Goal: Information Seeking & Learning: Learn about a topic

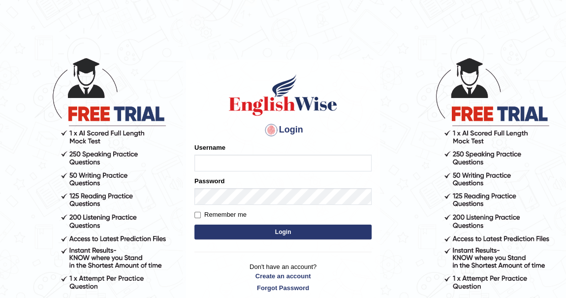
type input "khenrab"
drag, startPoint x: 0, startPoint y: 0, endPoint x: 314, endPoint y: 232, distance: 390.6
click at [314, 232] on button "Login" at bounding box center [282, 231] width 177 height 15
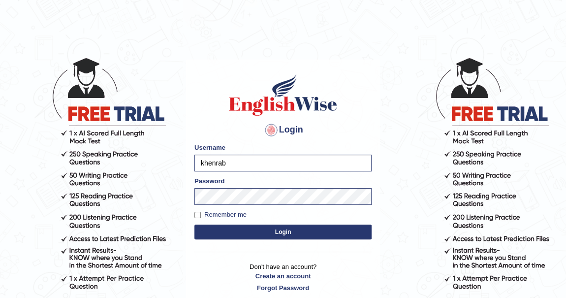
click at [295, 232] on button "Login" at bounding box center [282, 231] width 177 height 15
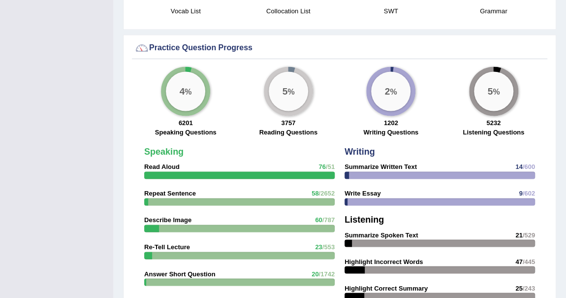
scroll to position [715, 0]
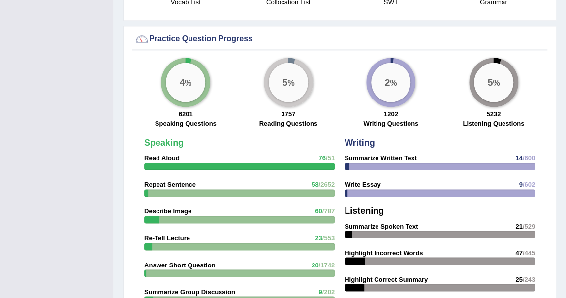
click at [386, 91] on div "2 %" at bounding box center [390, 81] width 39 height 39
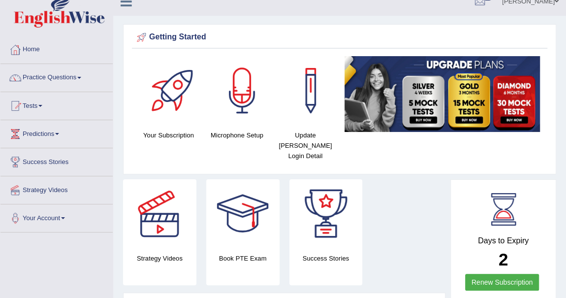
scroll to position [0, 0]
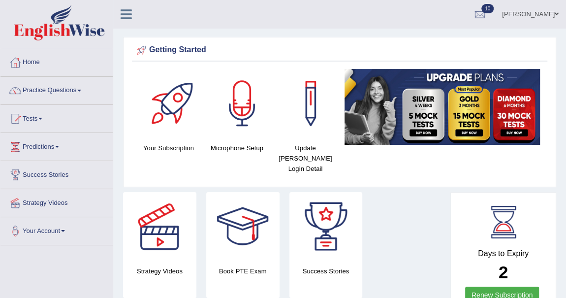
click at [81, 90] on span at bounding box center [79, 91] width 4 height 2
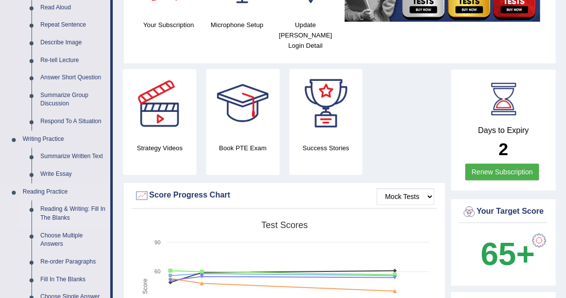
scroll to position [179, 0]
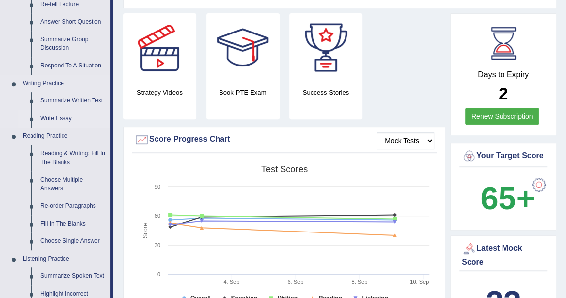
click at [63, 119] on link "Write Essay" at bounding box center [73, 119] width 74 height 18
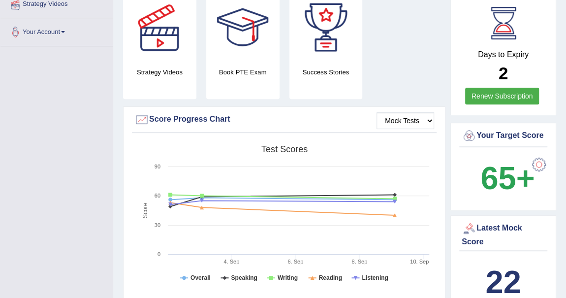
scroll to position [245, 0]
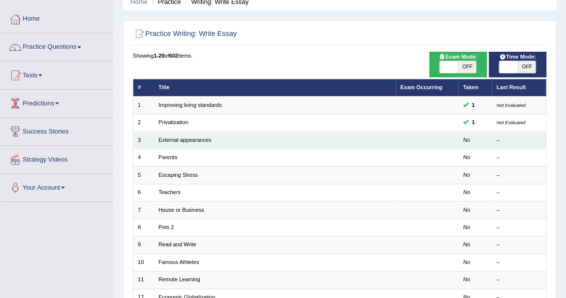
scroll to position [44, 0]
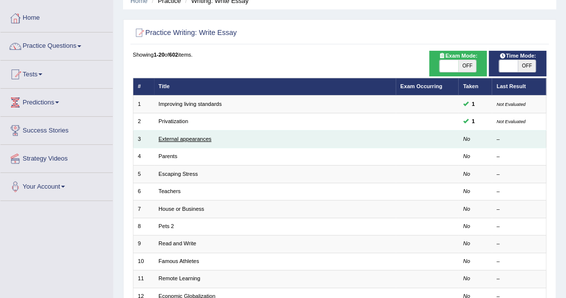
click at [181, 139] on link "External appearances" at bounding box center [184, 139] width 53 height 6
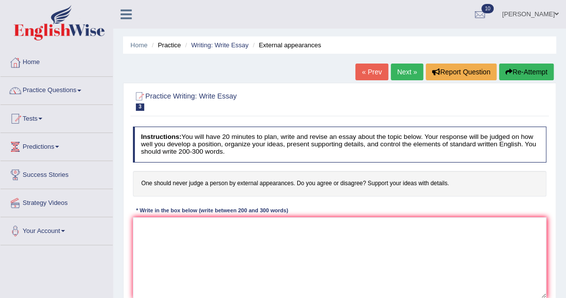
click at [199, 217] on div "Instructions: You will have 20 minutes to plan, write and revise an essay about…" at bounding box center [339, 216] width 418 height 186
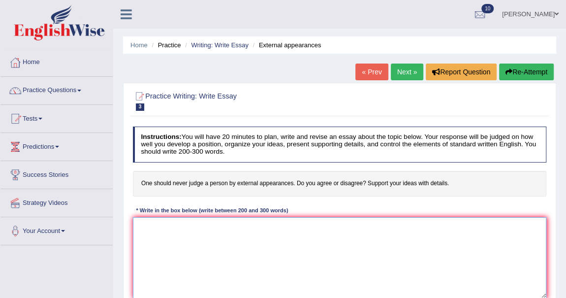
click at [209, 228] on textarea at bounding box center [340, 257] width 414 height 81
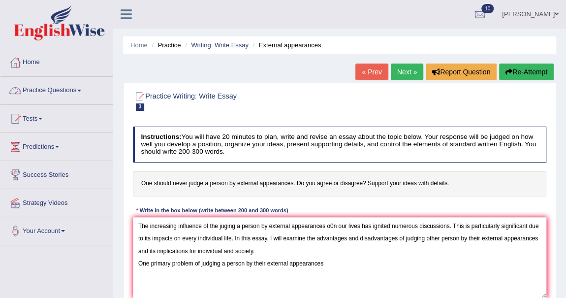
click at [82, 92] on link "Practice Questions" at bounding box center [56, 89] width 112 height 25
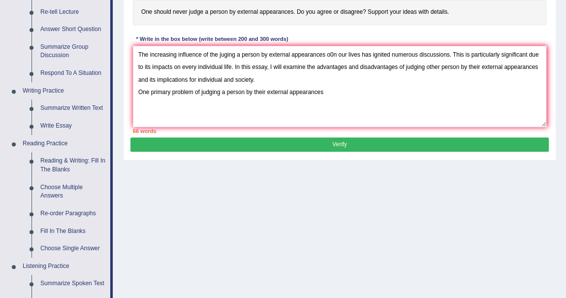
scroll to position [179, 0]
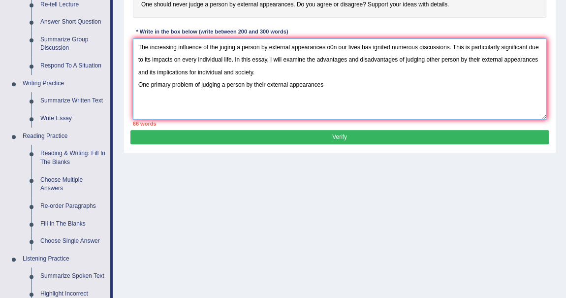
click at [346, 89] on textarea "The increasing influence of the juging a person by external appearances o0n our…" at bounding box center [340, 78] width 414 height 81
click at [193, 84] on textarea "The increasing influence of the juging a person by external appearances o0n our…" at bounding box center [340, 78] width 414 height 81
click at [210, 83] on textarea "The increasing influence of the juging a person by external appearances o0n our…" at bounding box center [340, 78] width 414 height 81
click at [213, 83] on textarea "The increasing influence of the juging a person by external appearances o0n our…" at bounding box center [340, 78] width 414 height 81
click at [348, 82] on textarea "The increasing influence of the juging a person by external appearances o0n our…" at bounding box center [340, 78] width 414 height 81
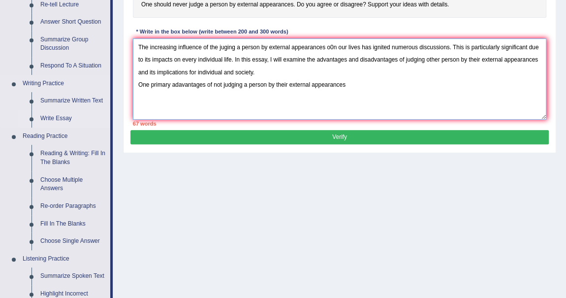
type textarea "The increasing influence of the juging a person by external appearances o0n our…"
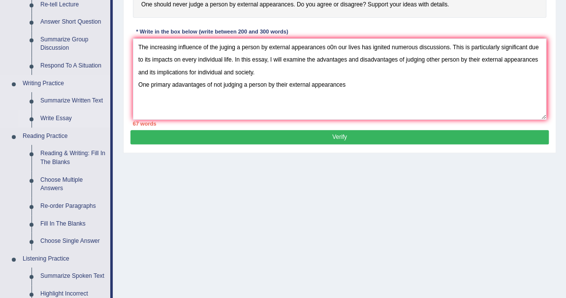
click at [69, 118] on link "Write Essay" at bounding box center [73, 119] width 74 height 18
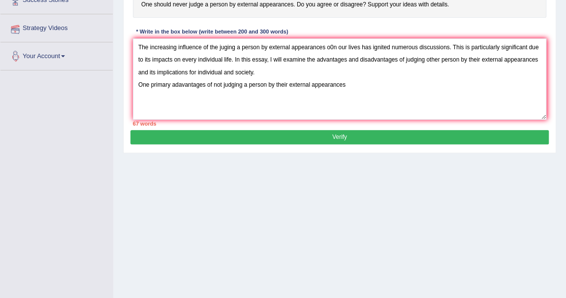
scroll to position [193, 0]
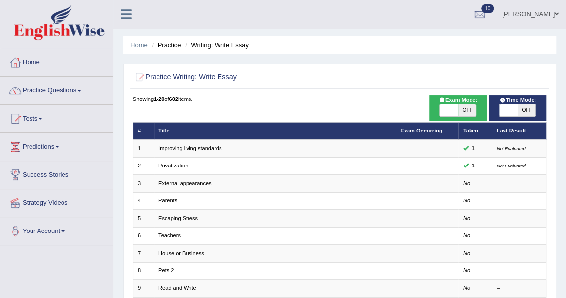
click at [466, 109] on span "OFF" at bounding box center [467, 110] width 18 height 12
checkbox input "true"
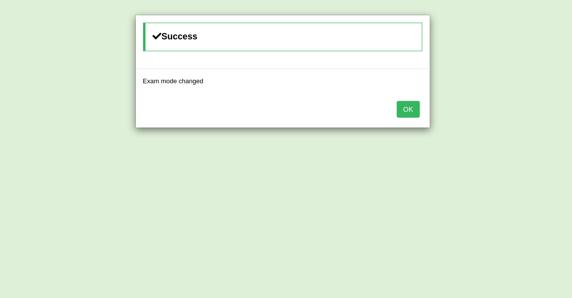
click at [401, 107] on button "OK" at bounding box center [408, 109] width 23 height 17
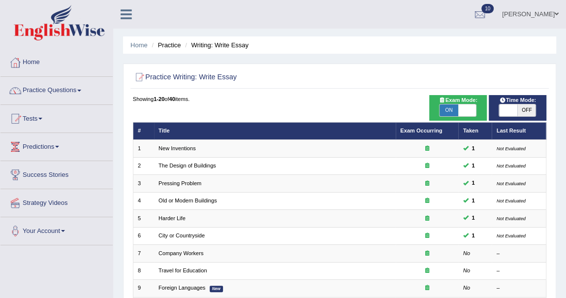
click at [528, 108] on span "OFF" at bounding box center [527, 110] width 18 height 12
checkbox input "true"
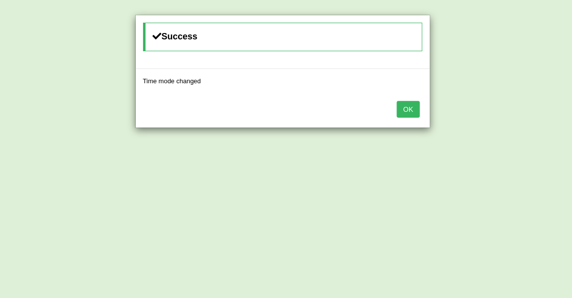
click at [415, 111] on button "OK" at bounding box center [408, 109] width 23 height 17
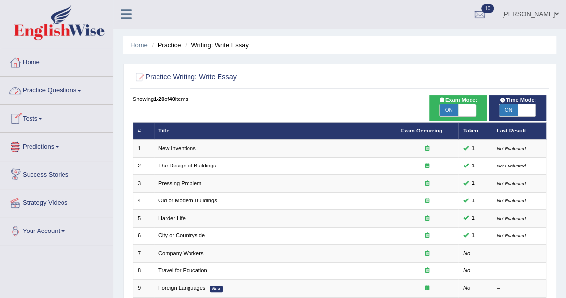
click at [81, 91] on span at bounding box center [79, 91] width 4 height 2
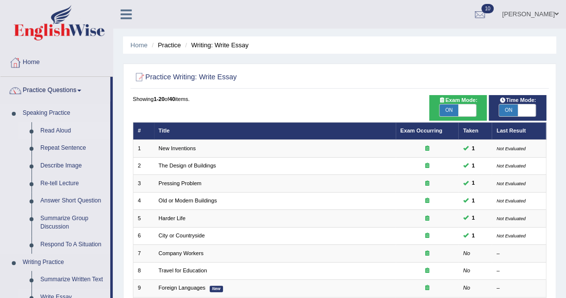
click at [68, 131] on link "Read Aloud" at bounding box center [73, 131] width 74 height 18
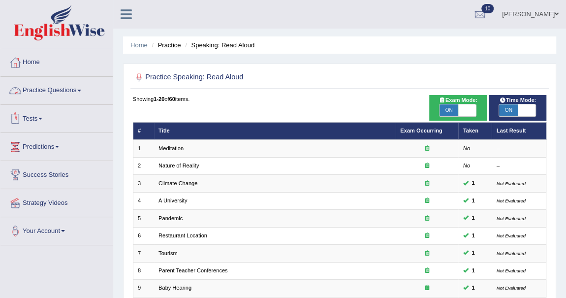
click at [81, 90] on span at bounding box center [79, 91] width 4 height 2
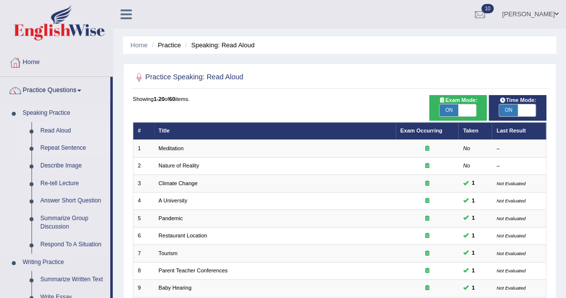
click at [80, 146] on link "Repeat Sentence" at bounding box center [73, 148] width 74 height 18
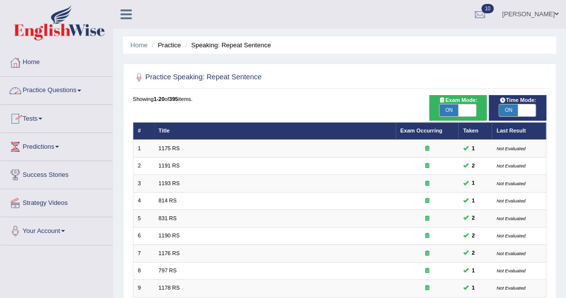
click at [42, 119] on link "Tests" at bounding box center [56, 117] width 112 height 25
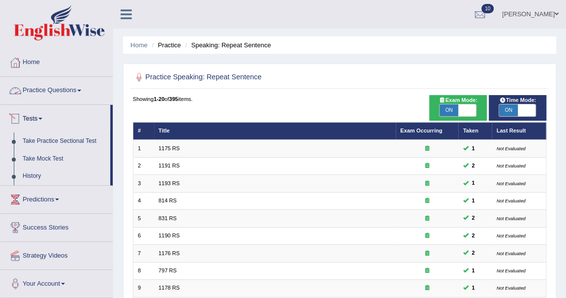
click at [81, 90] on span at bounding box center [79, 91] width 4 height 2
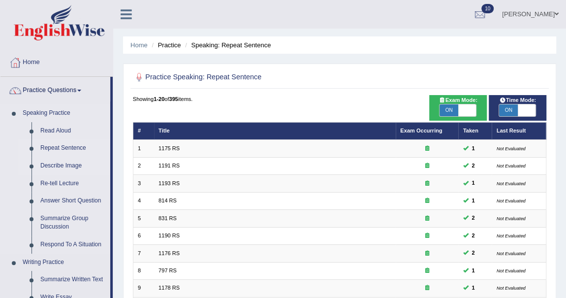
click at [79, 164] on link "Describe Image" at bounding box center [73, 166] width 74 height 18
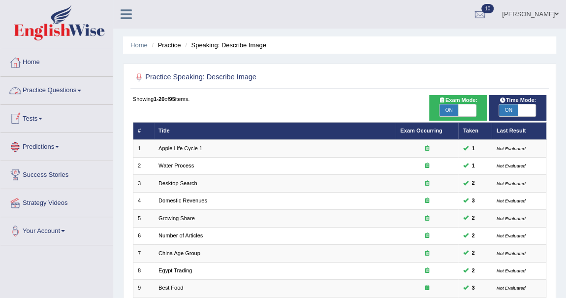
click at [78, 91] on link "Practice Questions" at bounding box center [56, 89] width 112 height 25
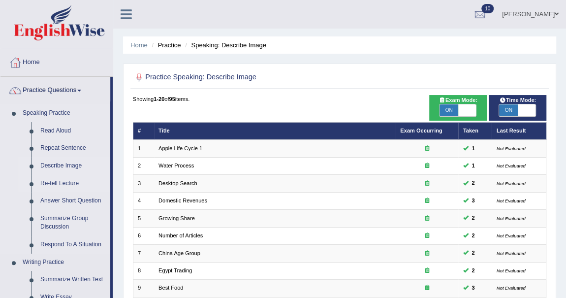
click at [75, 181] on link "Re-tell Lecture" at bounding box center [73, 184] width 74 height 18
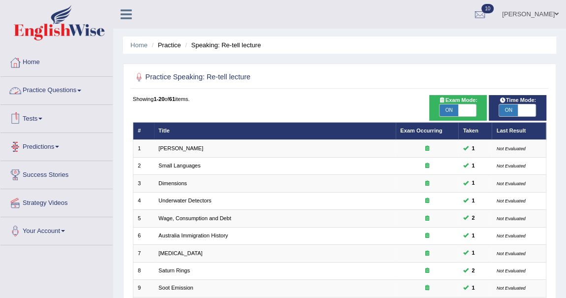
click at [81, 90] on span at bounding box center [79, 91] width 4 height 2
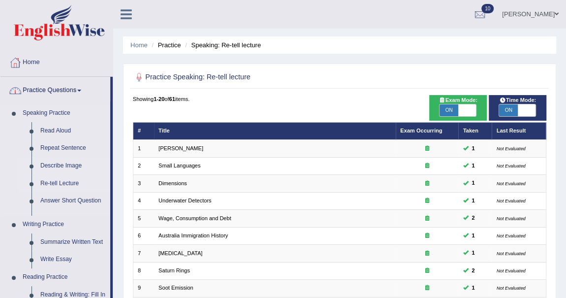
scroll to position [44, 0]
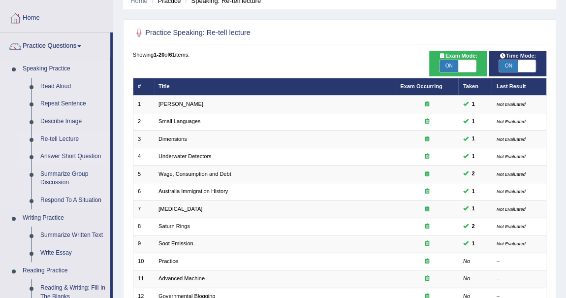
click at [78, 156] on link "Answer Short Question" at bounding box center [73, 157] width 74 height 18
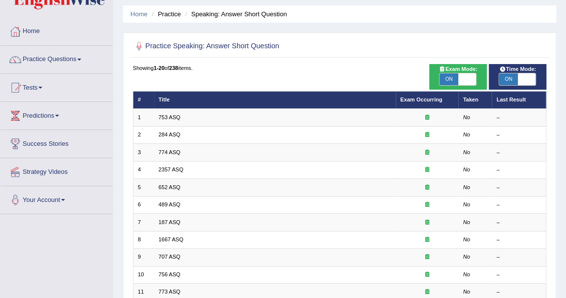
scroll to position [44, 0]
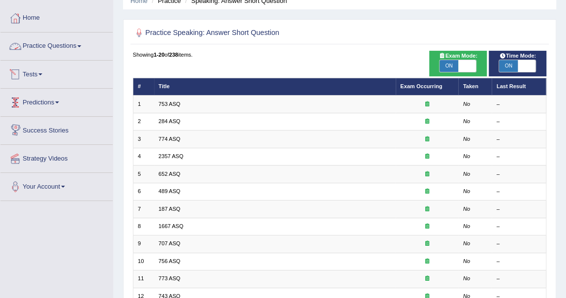
click at [80, 47] on link "Practice Questions" at bounding box center [56, 44] width 112 height 25
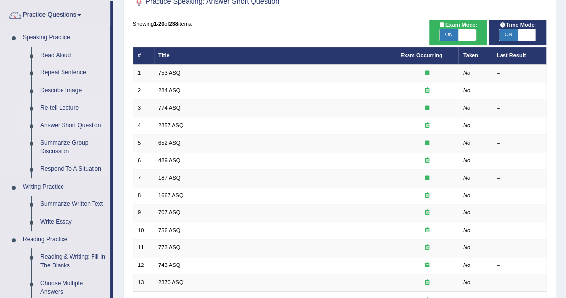
scroll to position [89, 0]
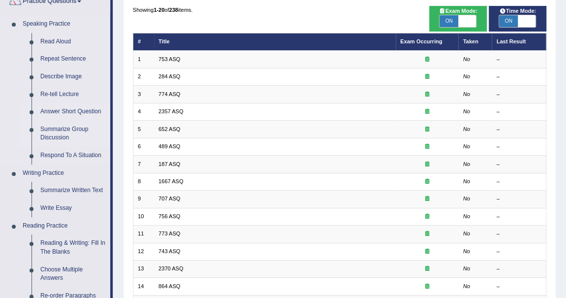
click at [69, 129] on link "Summarize Group Discussion" at bounding box center [73, 134] width 74 height 26
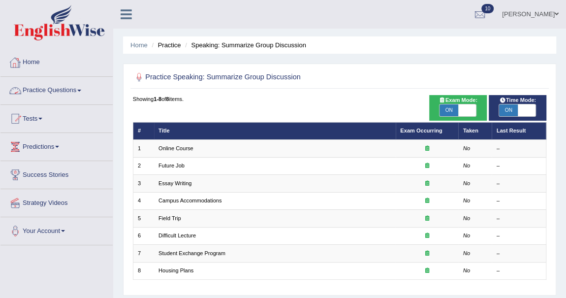
click at [81, 90] on span at bounding box center [79, 91] width 4 height 2
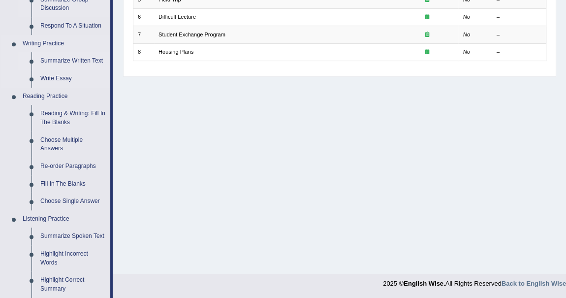
scroll to position [174, 0]
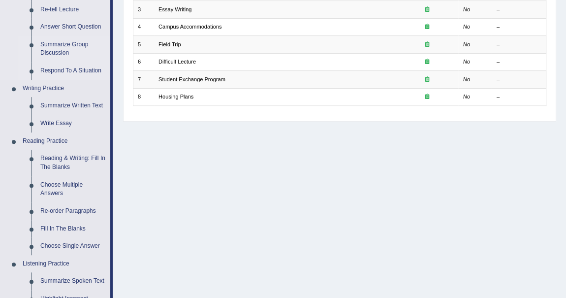
click at [73, 67] on link "Respond To A Situation" at bounding box center [73, 71] width 74 height 18
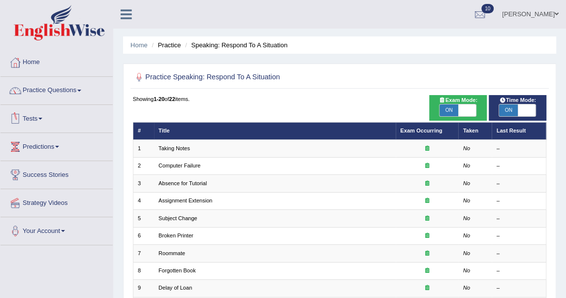
click at [82, 89] on link "Practice Questions" at bounding box center [56, 89] width 112 height 25
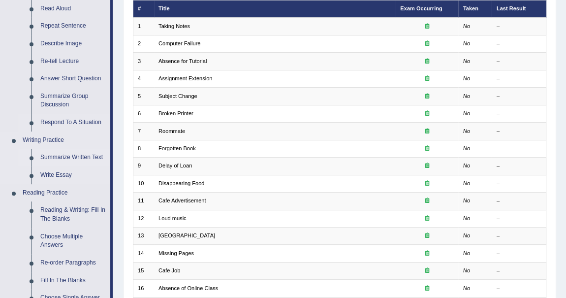
scroll to position [134, 0]
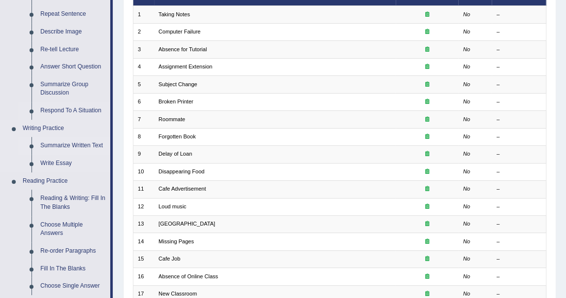
click at [69, 144] on link "Summarize Written Text" at bounding box center [73, 146] width 74 height 18
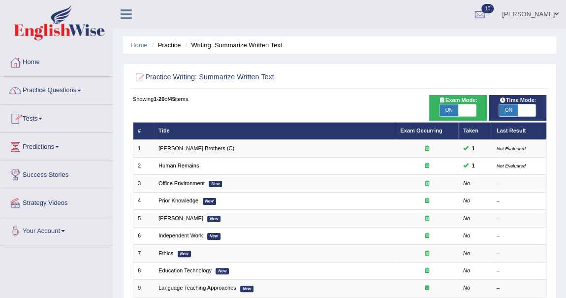
click at [77, 89] on link "Practice Questions" at bounding box center [56, 89] width 112 height 25
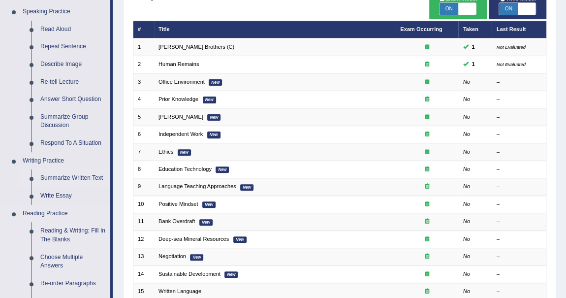
scroll to position [134, 0]
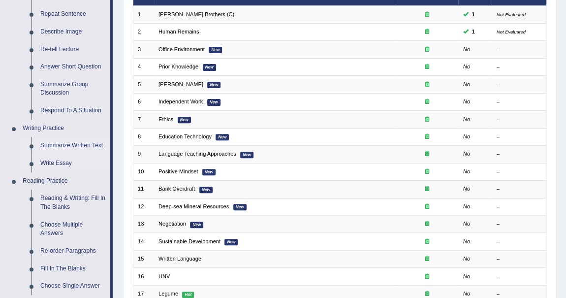
click at [66, 160] on link "Write Essay" at bounding box center [73, 163] width 74 height 18
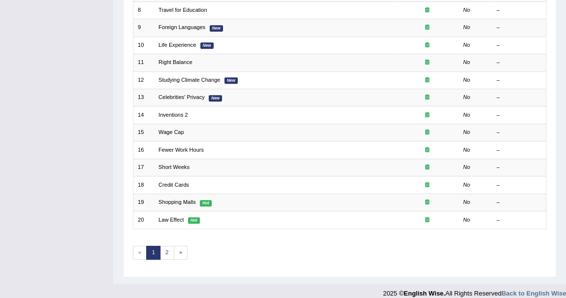
scroll to position [221, 0]
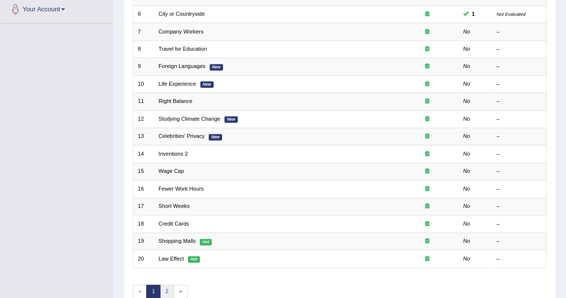
click at [164, 284] on link "2" at bounding box center [167, 291] width 14 height 14
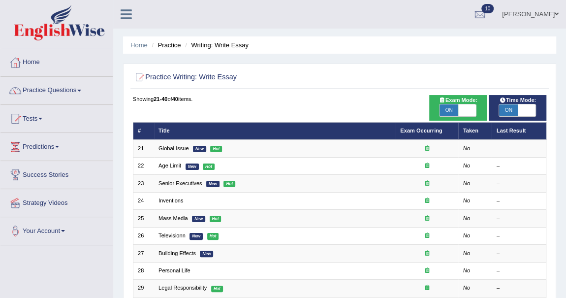
click at [81, 90] on span at bounding box center [79, 91] width 4 height 2
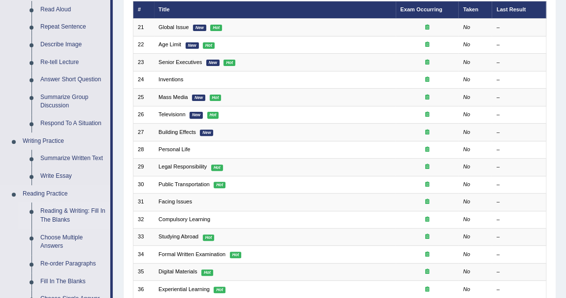
scroll to position [134, 0]
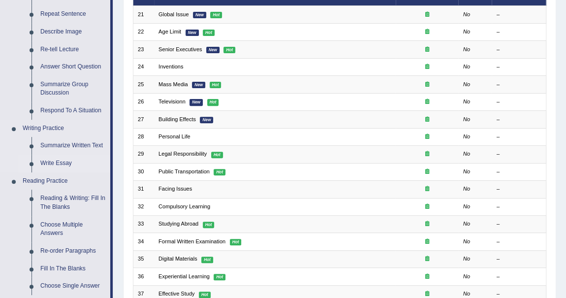
click at [66, 163] on link "Write Essay" at bounding box center [73, 163] width 74 height 18
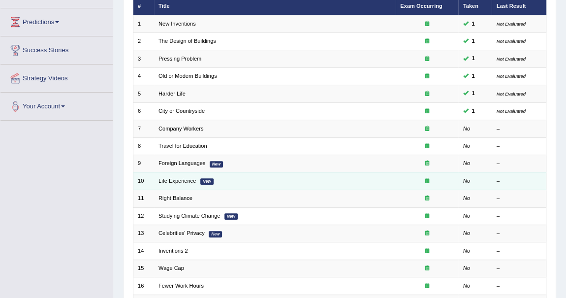
scroll to position [177, 0]
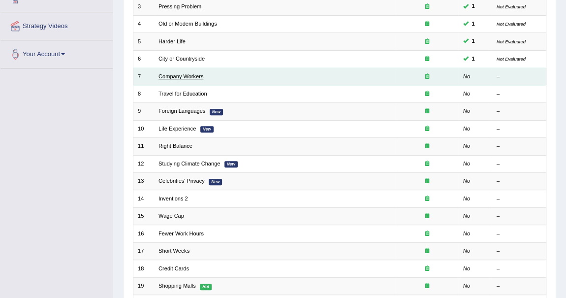
click at [198, 73] on link "Company Workers" at bounding box center [180, 76] width 45 height 6
